Goal: Transaction & Acquisition: Purchase product/service

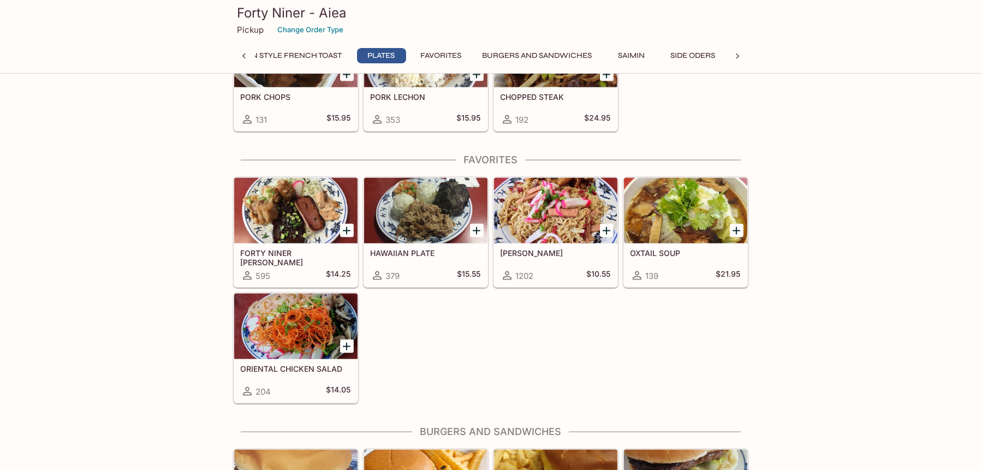
scroll to position [2021, 0]
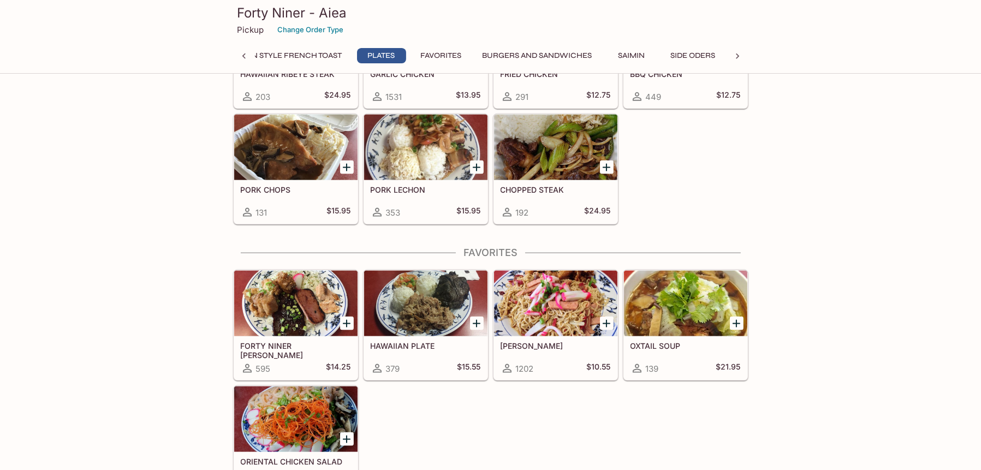
click at [321, 342] on h5 "FORTY NINER [PERSON_NAME]" at bounding box center [296, 350] width 110 height 18
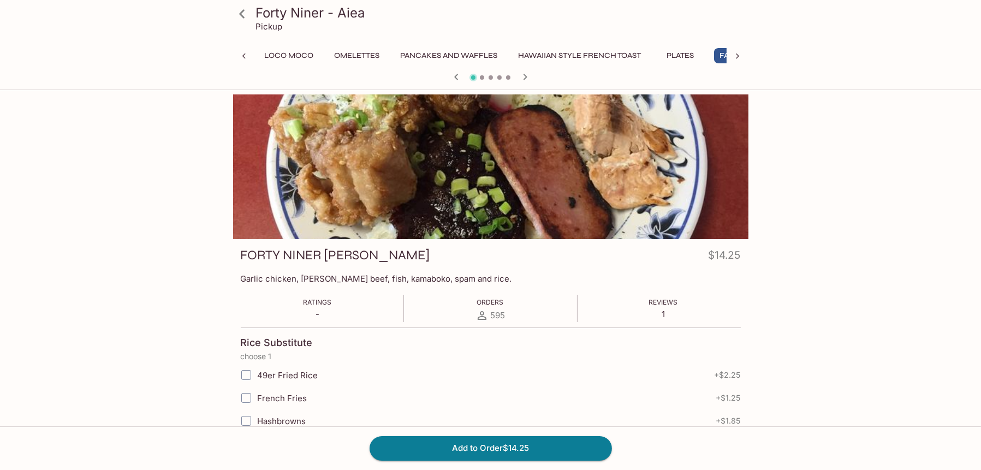
scroll to position [0, 250]
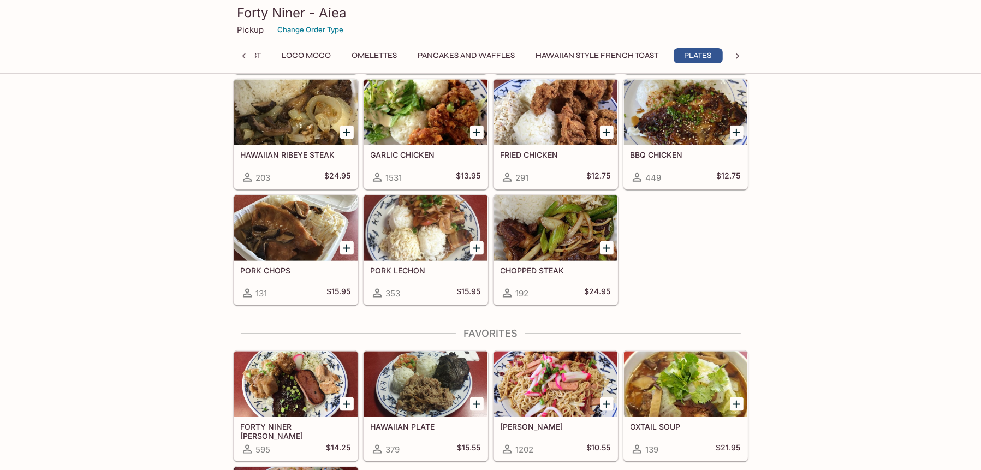
scroll to position [1959, 0]
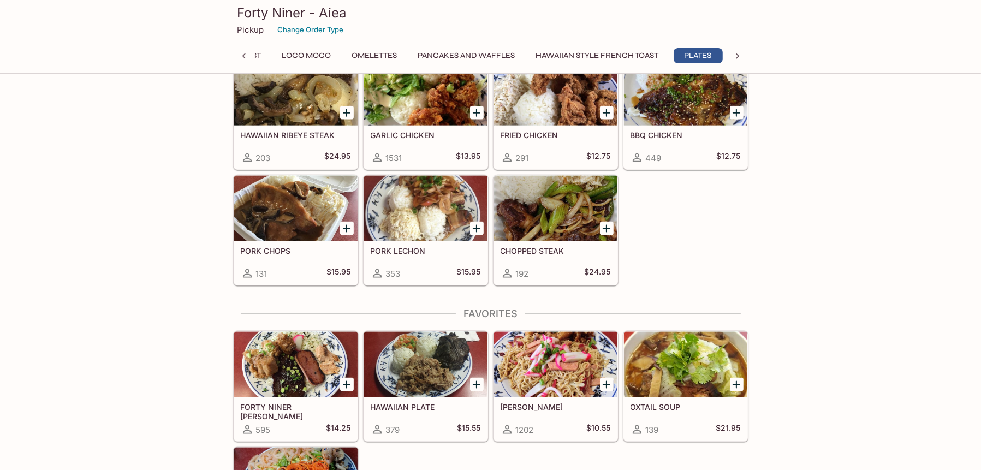
click at [530, 228] on div at bounding box center [555, 209] width 123 height 66
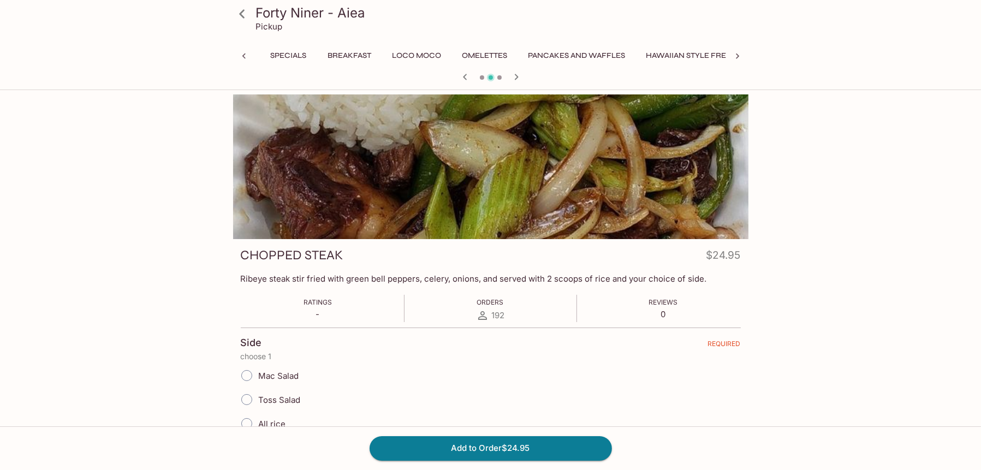
scroll to position [0, 188]
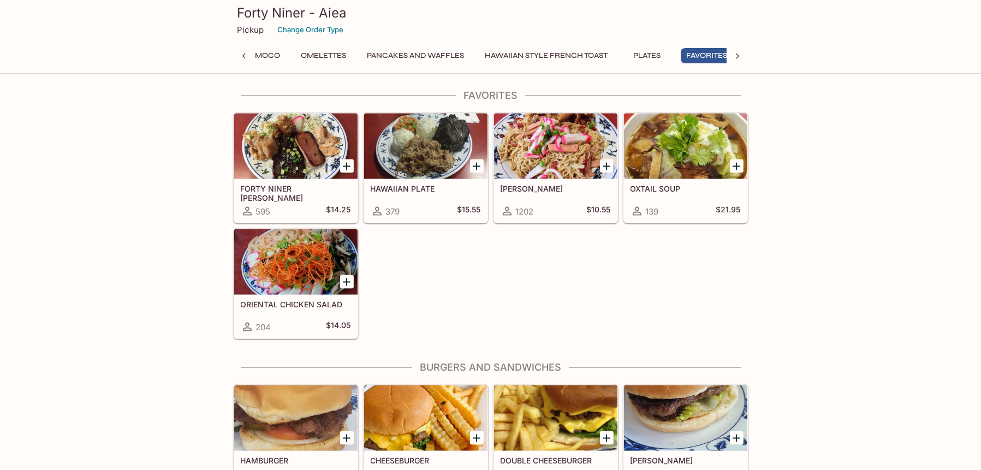
scroll to position [0, 250]
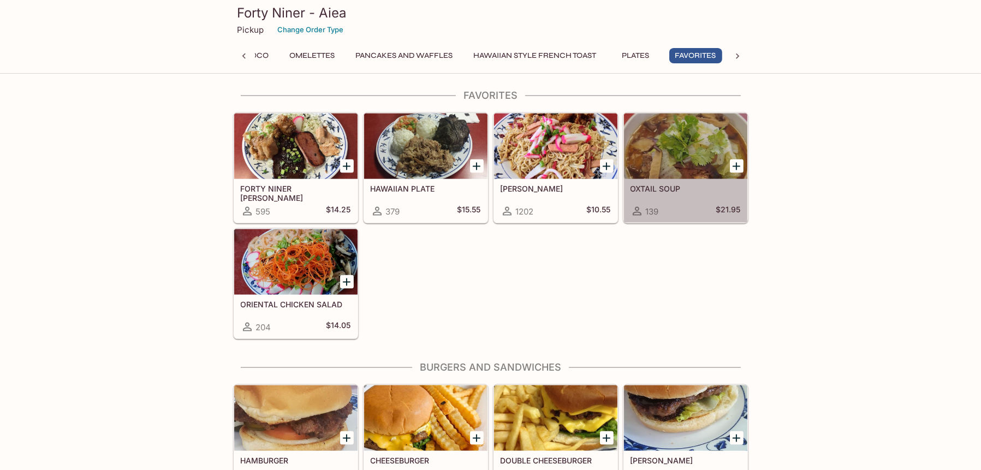
click at [660, 172] on div at bounding box center [685, 147] width 123 height 66
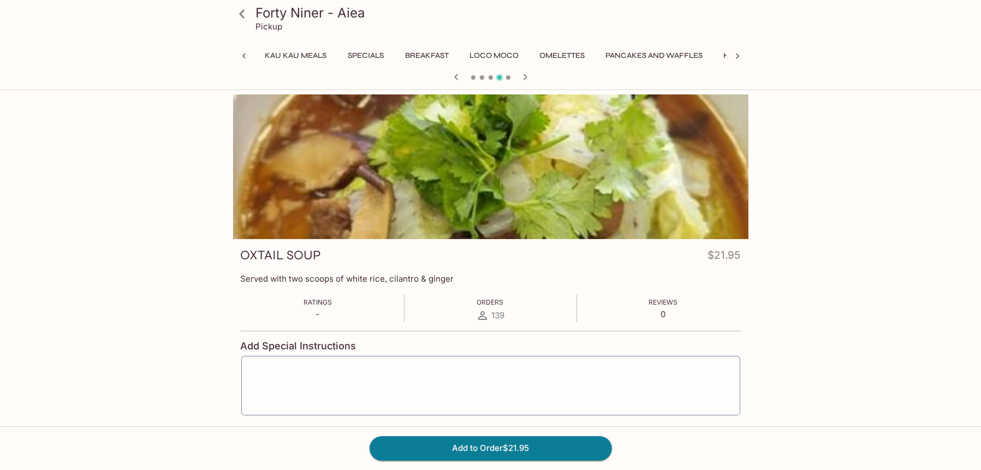
scroll to position [0, 250]
click at [736, 55] on icon at bounding box center [737, 56] width 11 height 11
click at [624, 55] on button "Side Oders" at bounding box center [640, 55] width 57 height 15
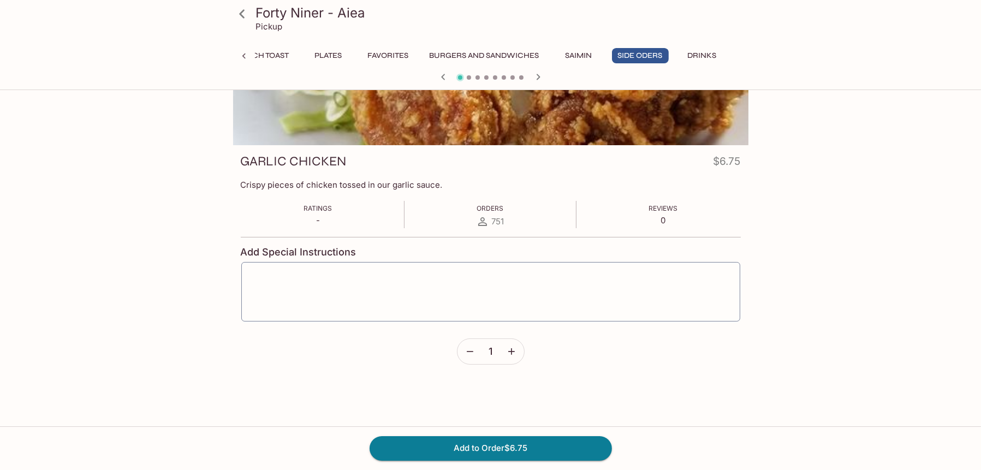
scroll to position [0, 0]
